Goal: Check status: Check status

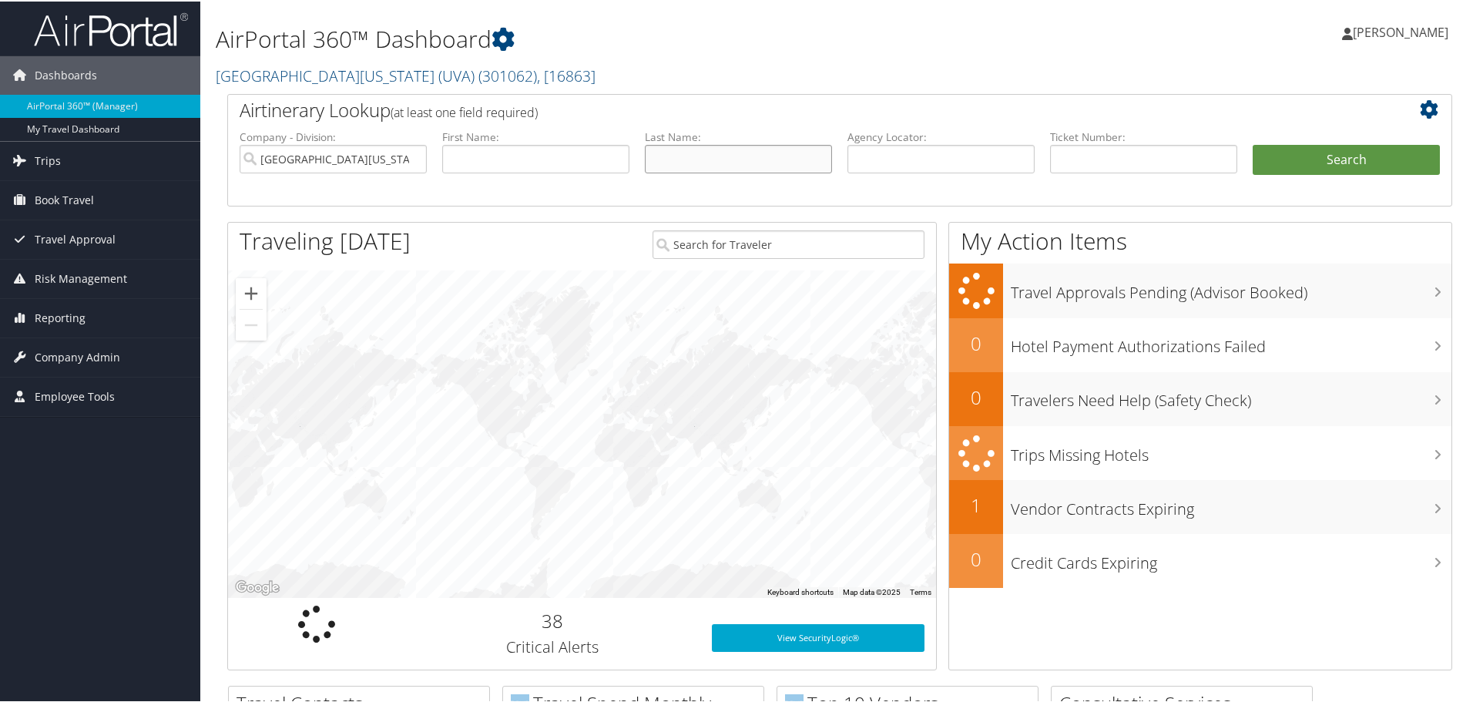
click at [724, 149] on input "text" at bounding box center [738, 157] width 187 height 29
type input "maurelli"
click at [590, 163] on input "text" at bounding box center [535, 157] width 187 height 29
type input "[PERSON_NAME]"
click at [1376, 155] on button "Search" at bounding box center [1346, 158] width 187 height 31
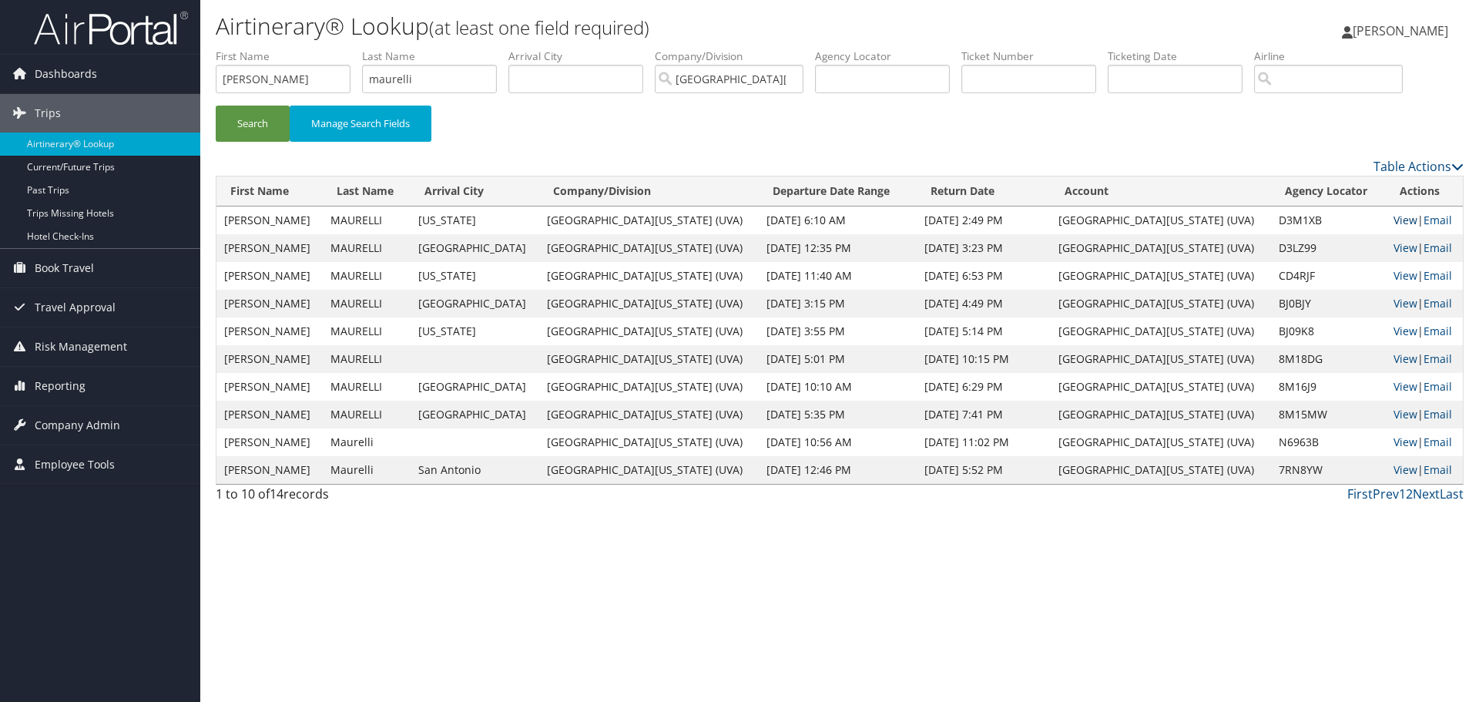
click at [1394, 219] on link "View" at bounding box center [1406, 220] width 24 height 15
